Goal: Find specific page/section: Locate a particular part of the current website

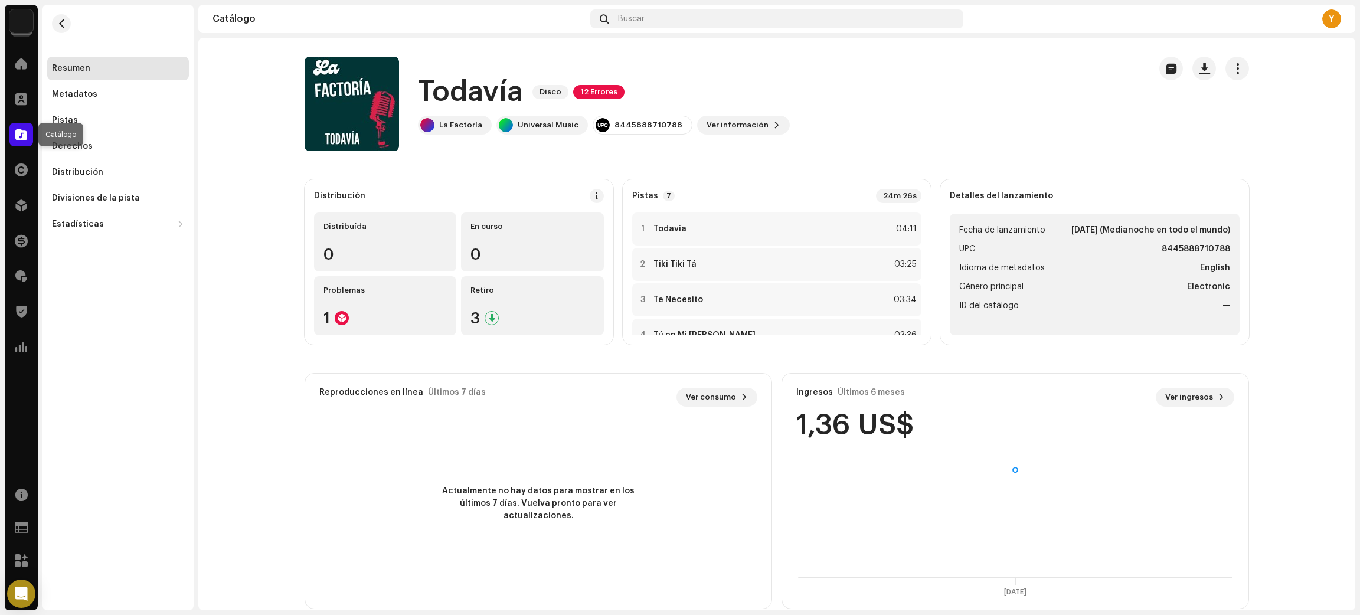
click at [14, 130] on div at bounding box center [21, 135] width 24 height 24
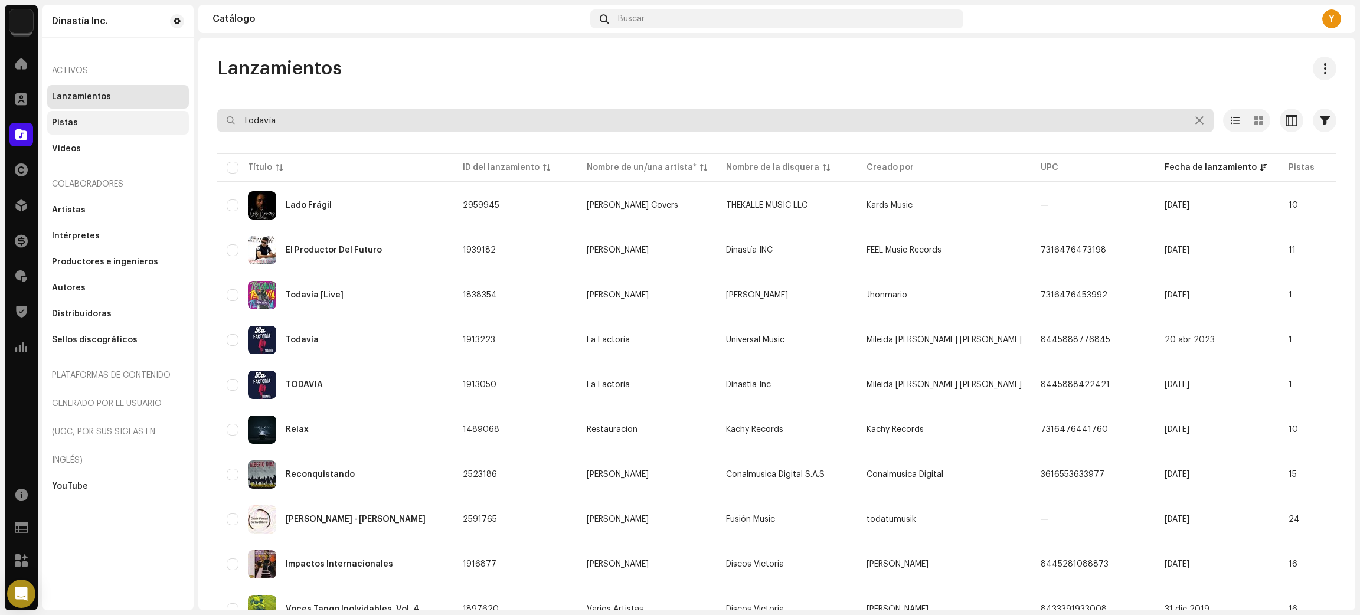
drag, startPoint x: 310, startPoint y: 120, endPoint x: 148, endPoint y: 129, distance: 162.5
click at [153, 118] on div "Dinastía Inc. Inicio Clientes Catálogo Derechos Distribución Financiar Regalías…" at bounding box center [680, 307] width 1360 height 615
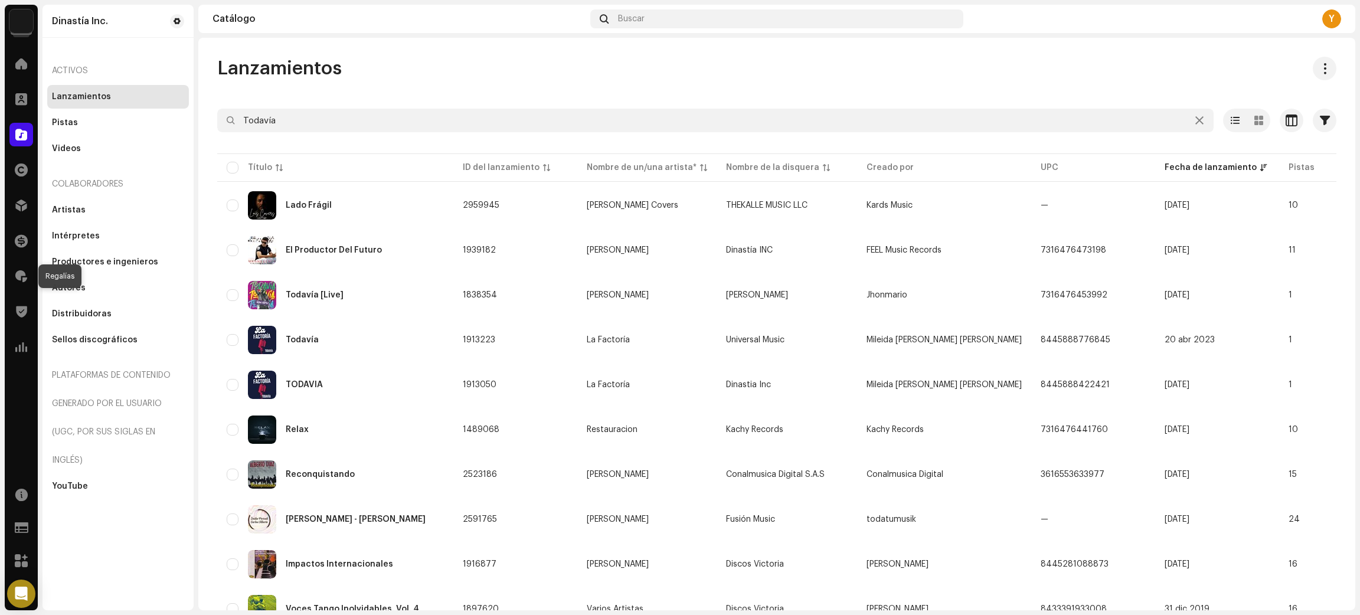
drag, startPoint x: 22, startPoint y: 271, endPoint x: 40, endPoint y: 271, distance: 17.7
click at [24, 273] on span at bounding box center [21, 275] width 12 height 9
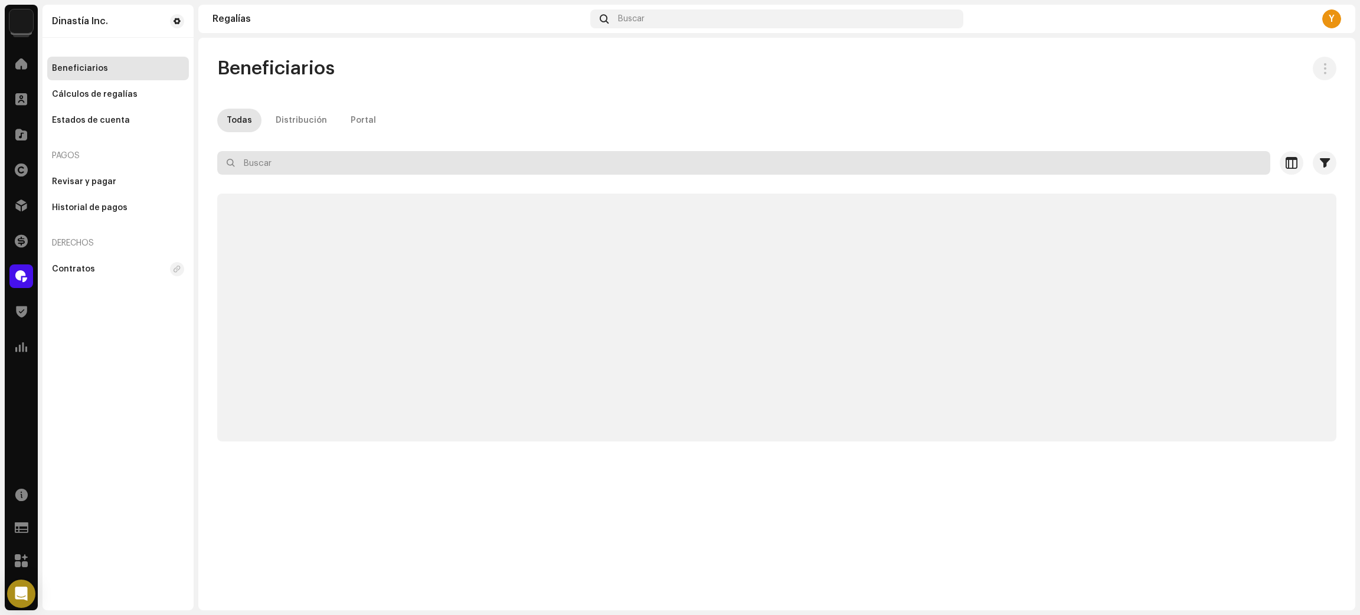
drag, startPoint x: 323, startPoint y: 159, endPoint x: 313, endPoint y: 164, distance: 10.6
click at [313, 164] on input "text" at bounding box center [743, 163] width 1053 height 24
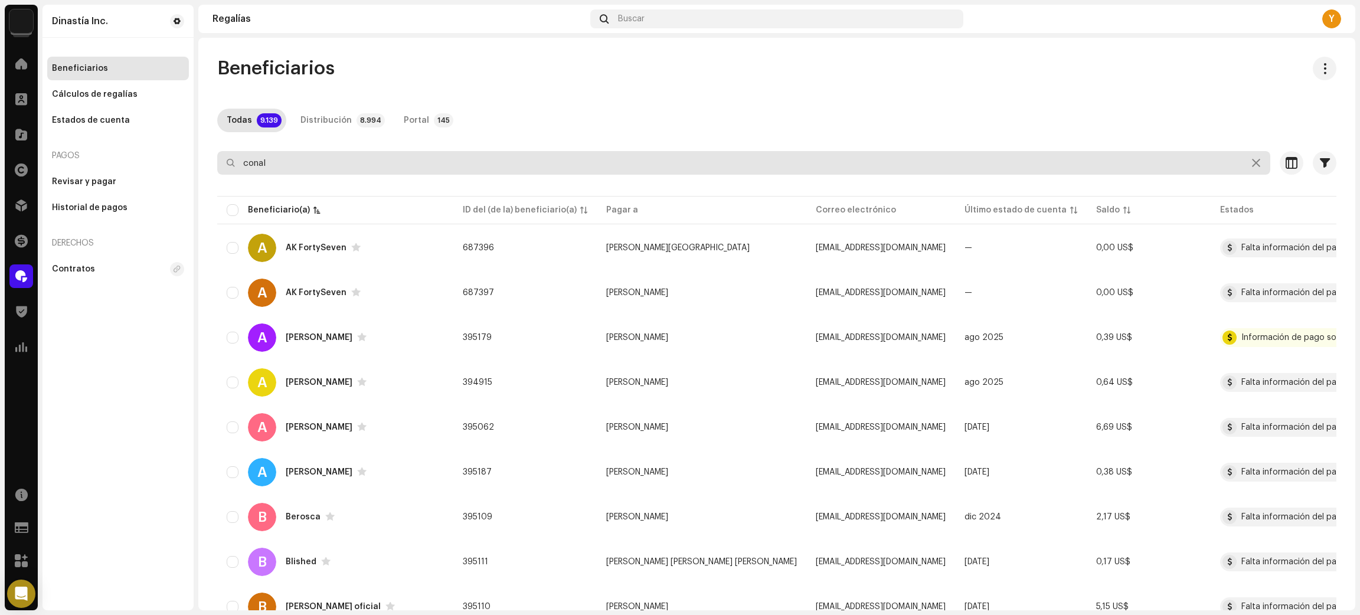
type input "conal"
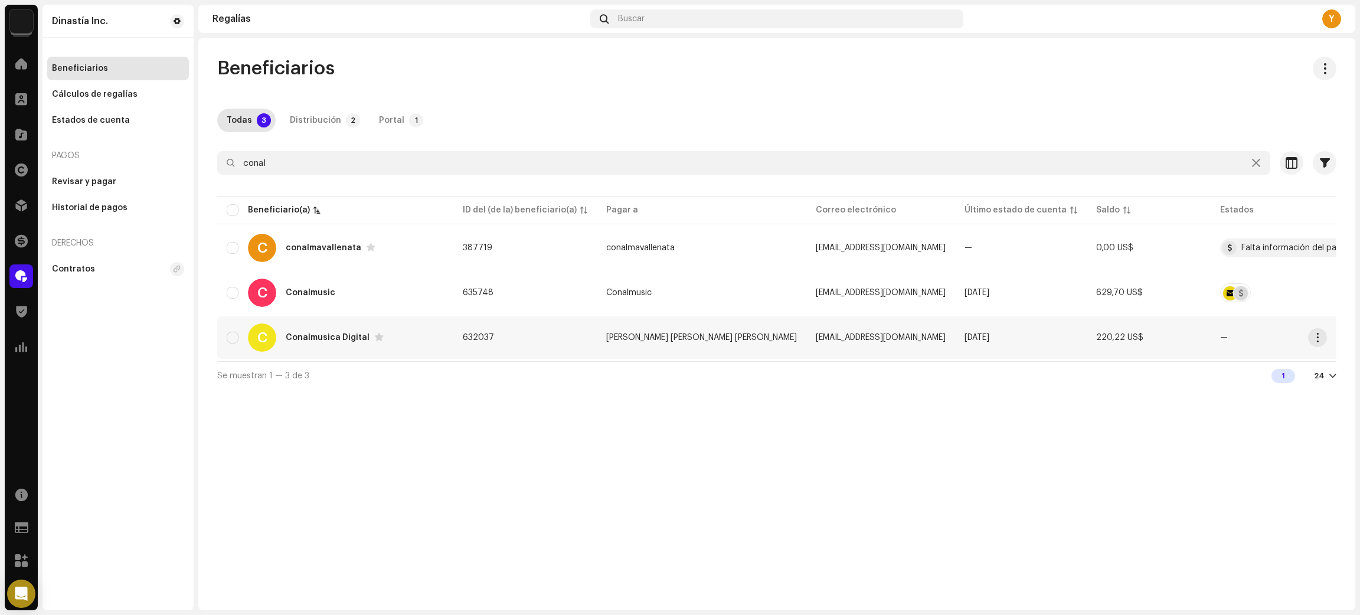
click at [414, 335] on div "C Conalmusica Digital" at bounding box center [335, 337] width 217 height 28
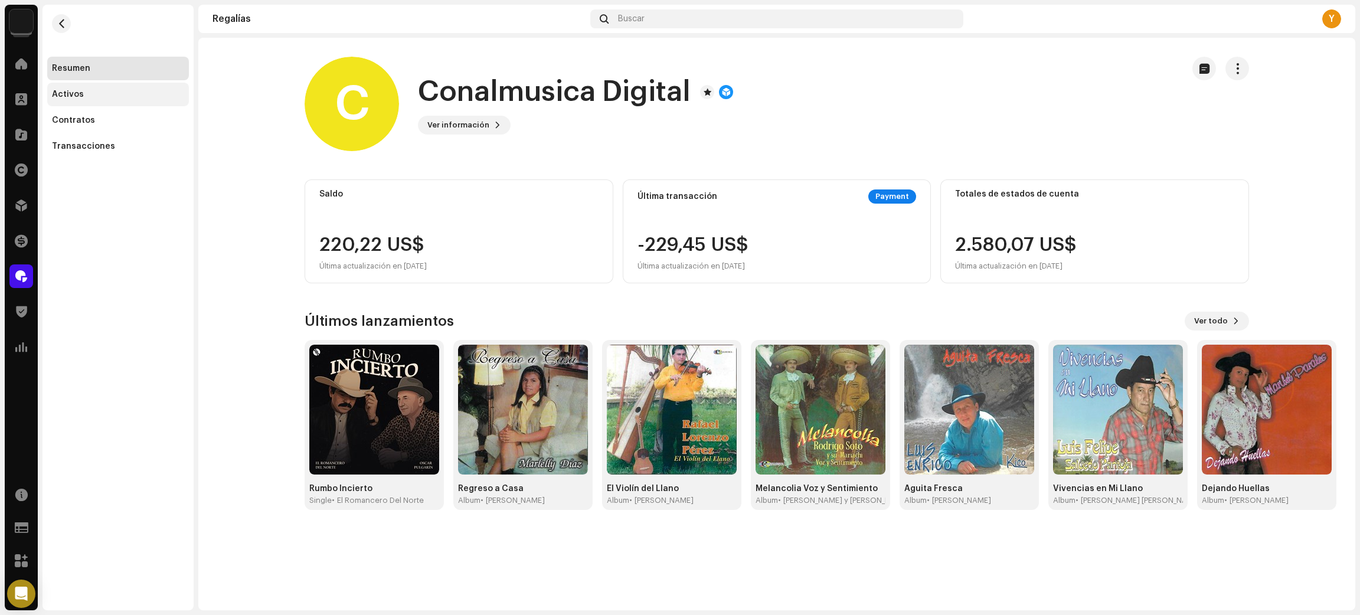
click at [73, 90] on div "Activos" at bounding box center [68, 94] width 32 height 9
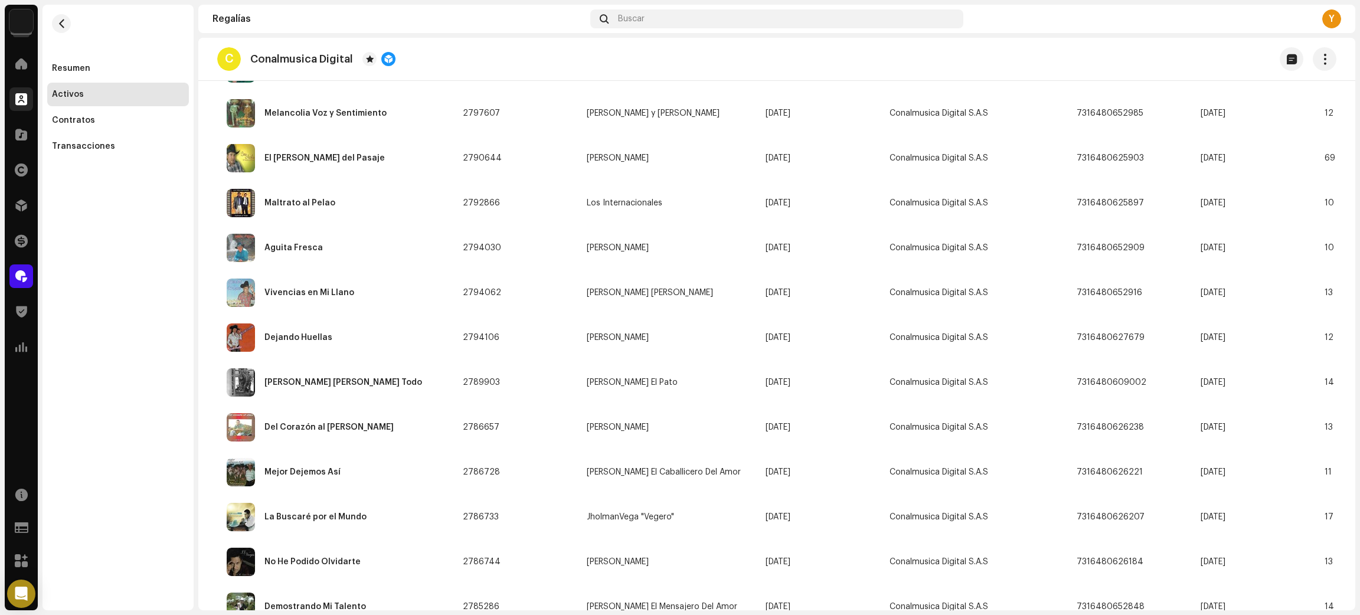
scroll to position [56, 0]
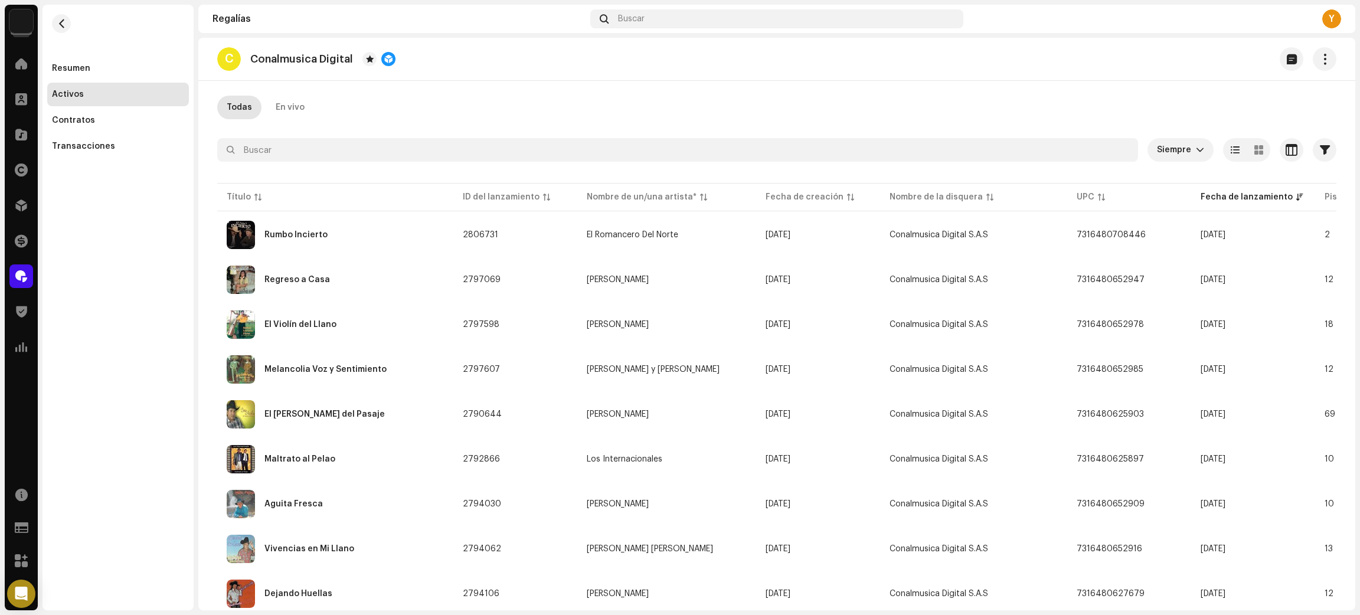
click at [103, 95] on div "Activos" at bounding box center [118, 94] width 132 height 9
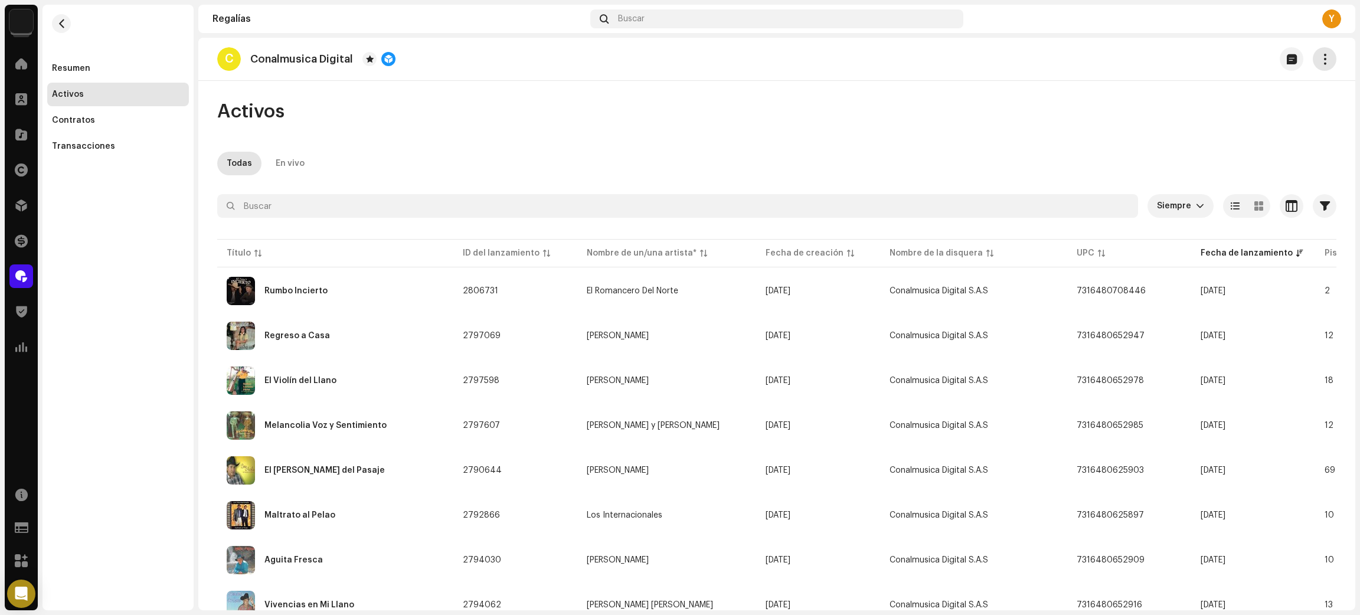
click at [1322, 54] on span "button" at bounding box center [1324, 58] width 11 height 9
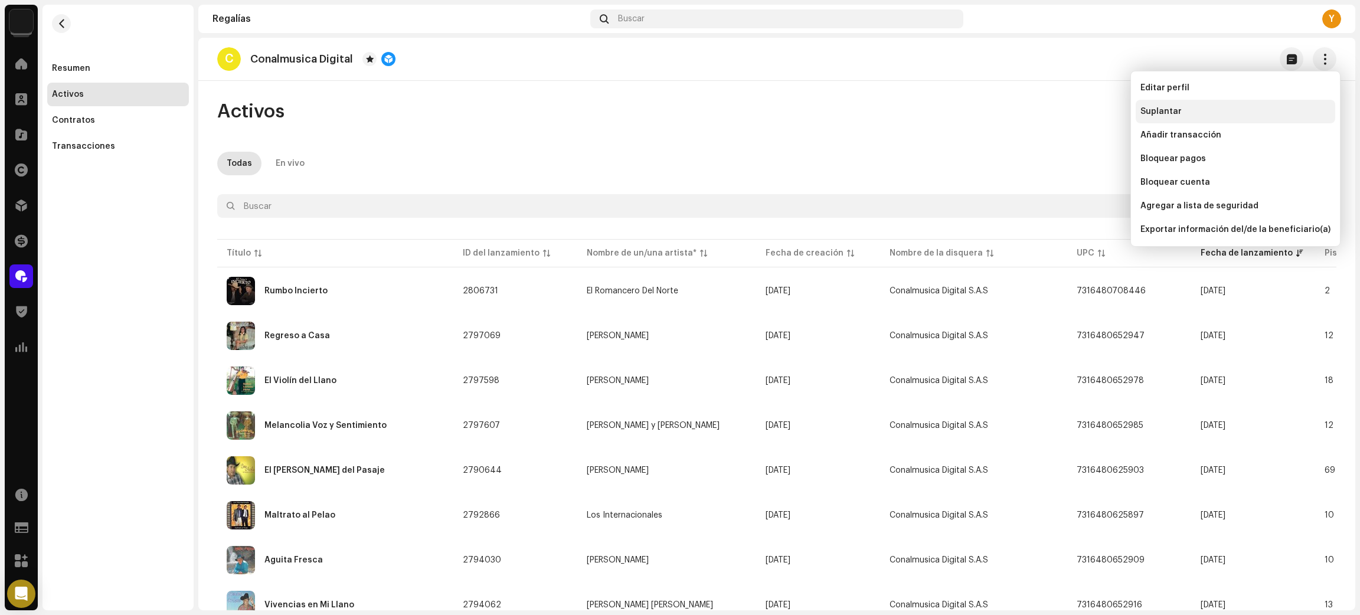
click at [1184, 112] on div "Suplantar" at bounding box center [1235, 111] width 190 height 9
